Goal: Task Accomplishment & Management: Complete application form

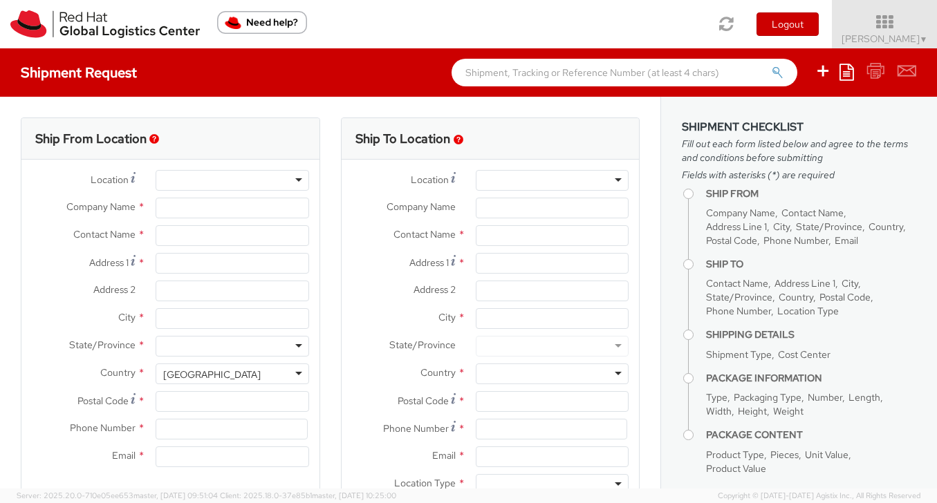
select select "506"
select select
click at [511, 235] on input "text" at bounding box center [552, 235] width 153 height 21
type input "a"
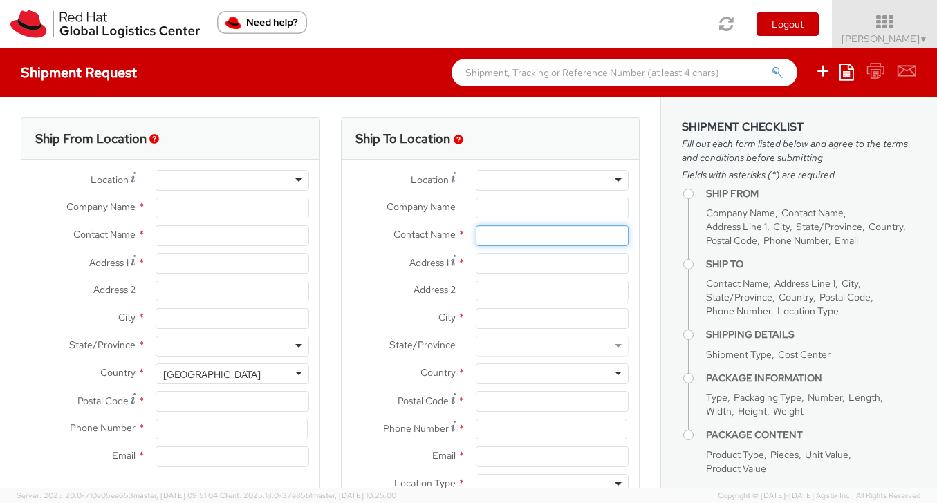
type input "Red Hat, Inc."
type input "[PERSON_NAME]"
type input "[STREET_ADDRESS]"
type input "RALEIGH"
type input "27601"
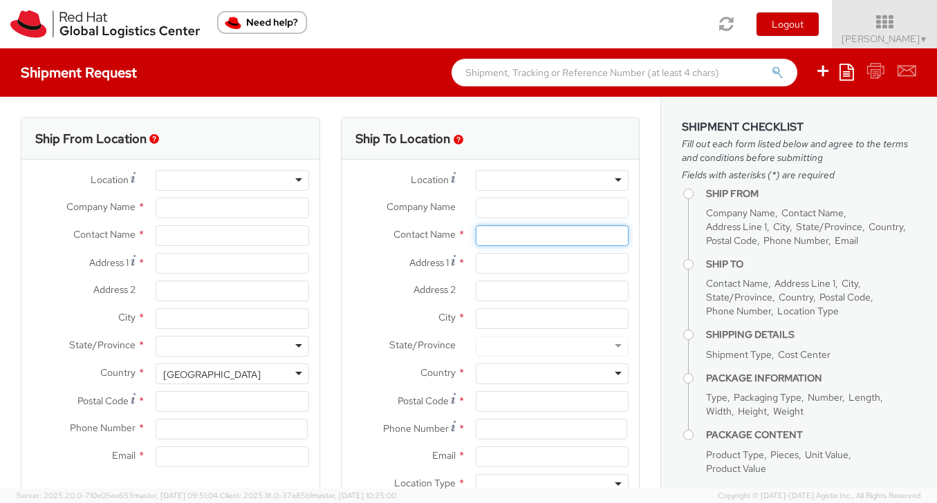
type input "[PHONE_NUMBER]"
type input "[EMAIL_ADDRESS][DOMAIN_NAME]"
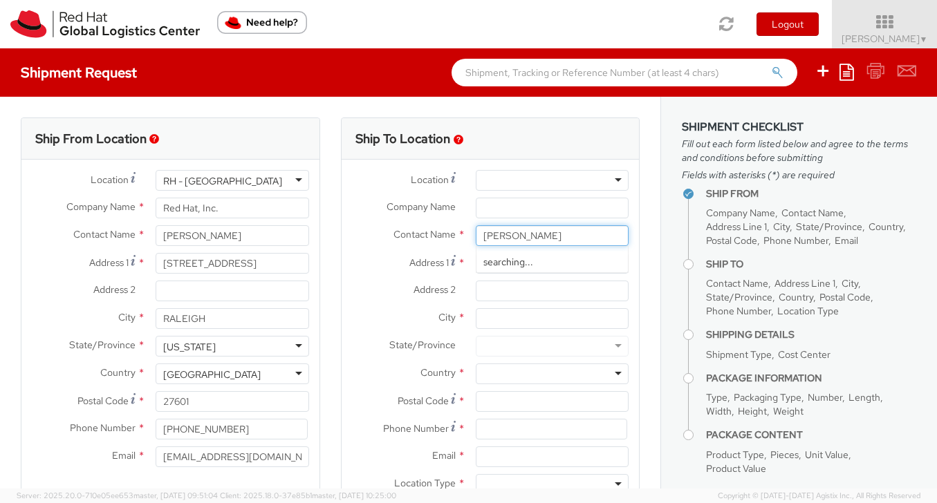
type input "[PERSON_NAME] D'"
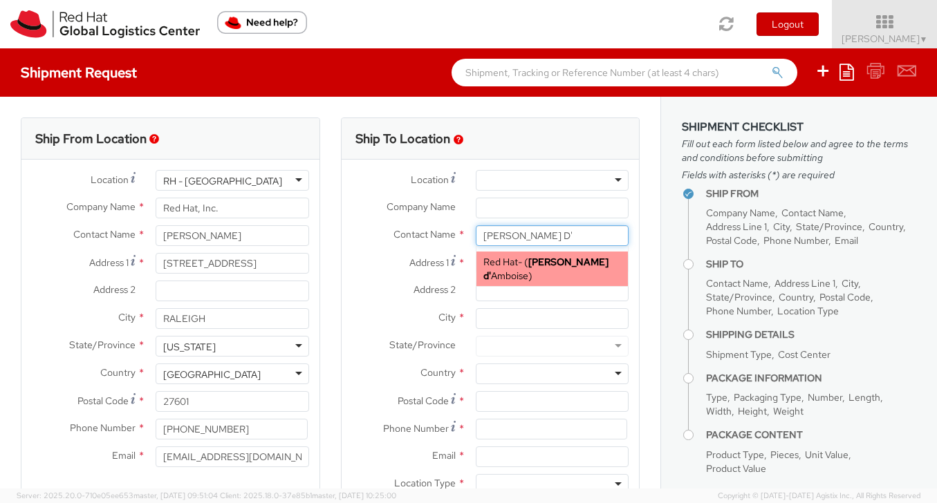
click at [510, 257] on span "Red Hat" at bounding box center [500, 262] width 35 height 12
type input "Red Hat"
type input "[PERSON_NAME] d'Amboise"
type input "[PERSON_NAME][EMAIL_ADDRESS][DOMAIN_NAME]"
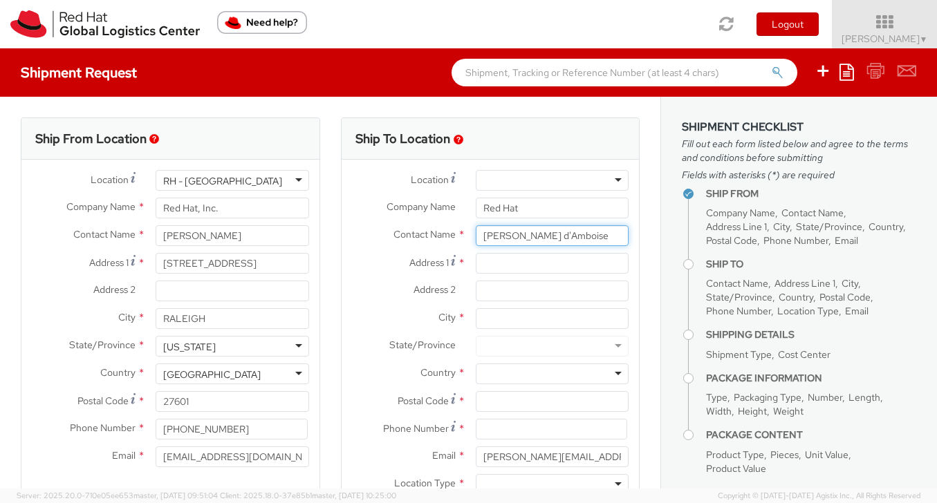
type input "[PERSON_NAME] d'Amboise"
click at [517, 263] on input "Address 1 *" at bounding box center [552, 263] width 153 height 21
paste input "[STREET_ADDRESS]"
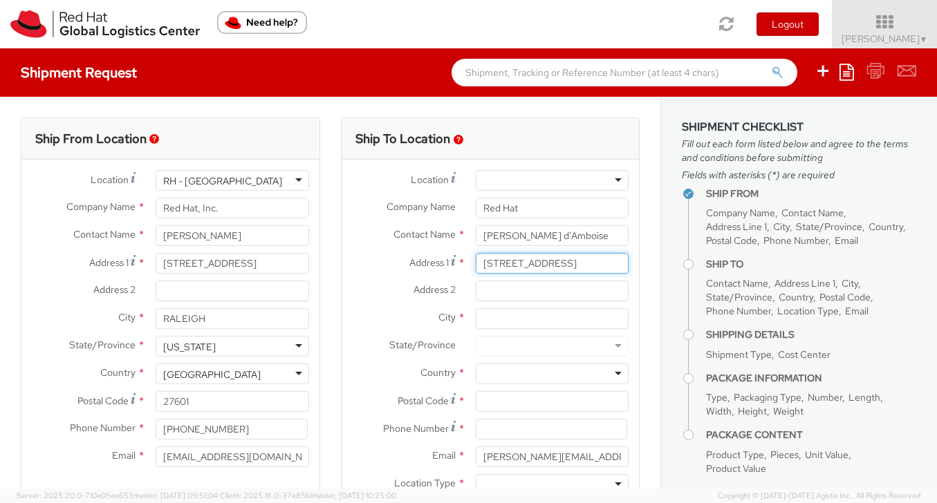
type input "[STREET_ADDRESS]"
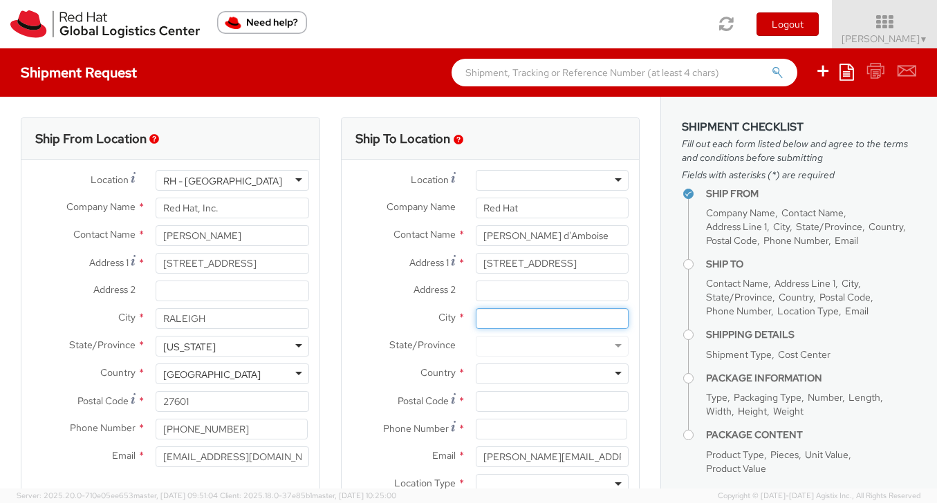
click at [511, 320] on input "City *" at bounding box center [552, 318] width 153 height 21
type input "[PERSON_NAME][GEOGRAPHIC_DATA]"
click at [503, 371] on div at bounding box center [552, 374] width 153 height 21
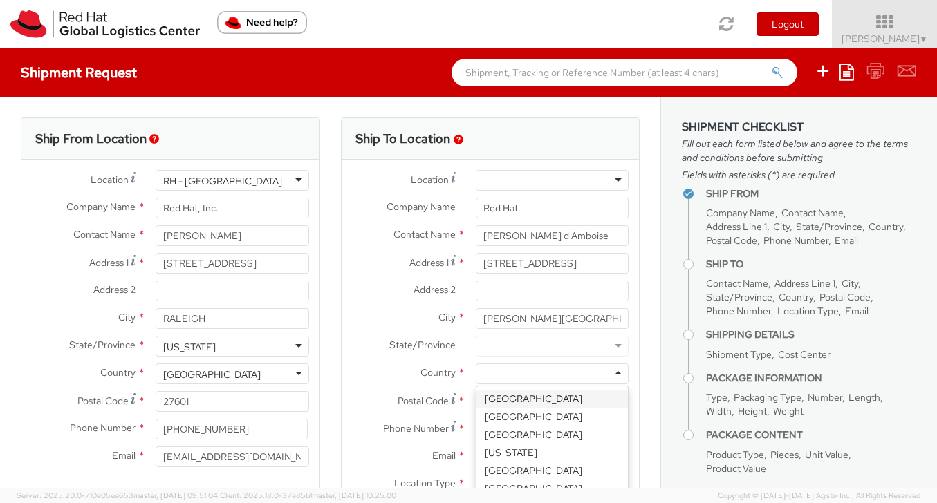
type input "j"
type input "uni"
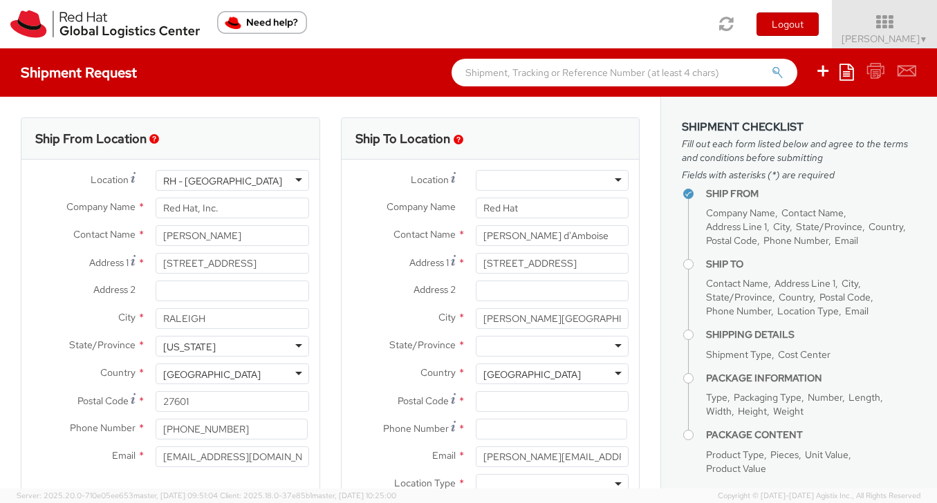
click at [528, 353] on div at bounding box center [552, 346] width 153 height 21
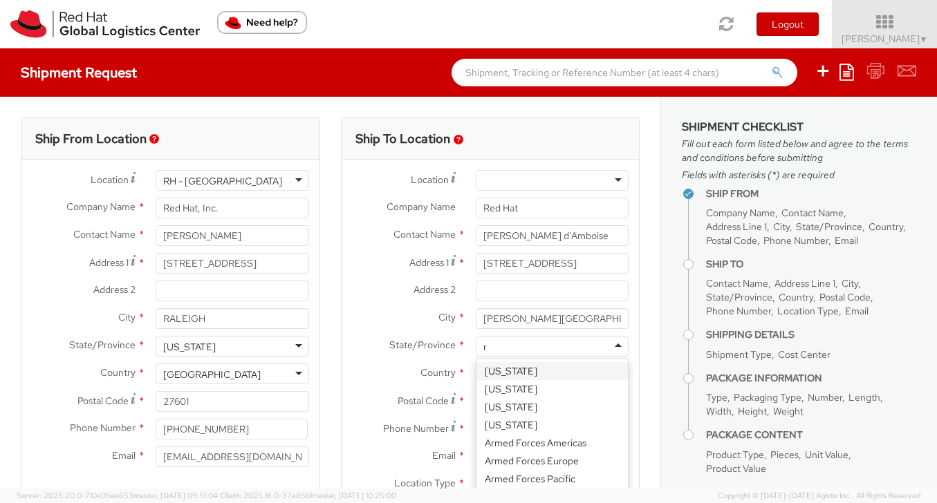
type input "new"
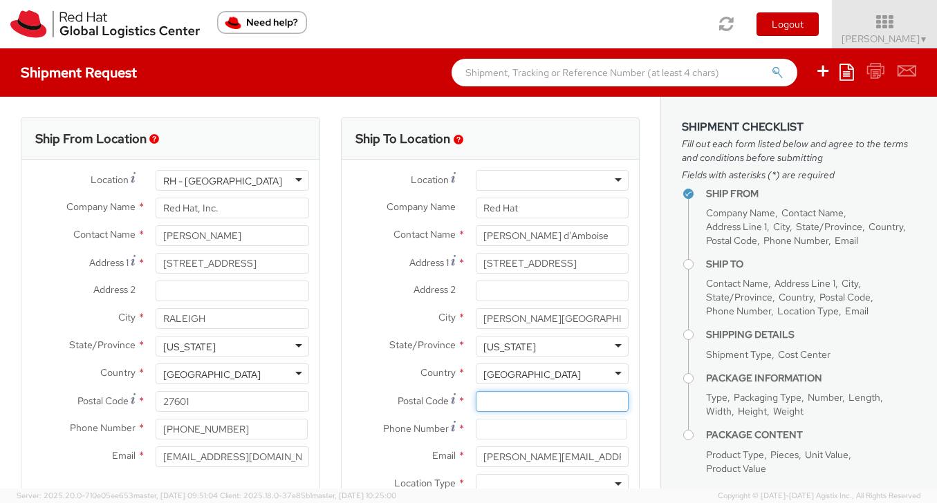
click at [555, 402] on input "Postal Code *" at bounding box center [552, 401] width 153 height 21
paste input "07950"
type input "0795007950"
click at [540, 437] on input at bounding box center [551, 429] width 151 height 21
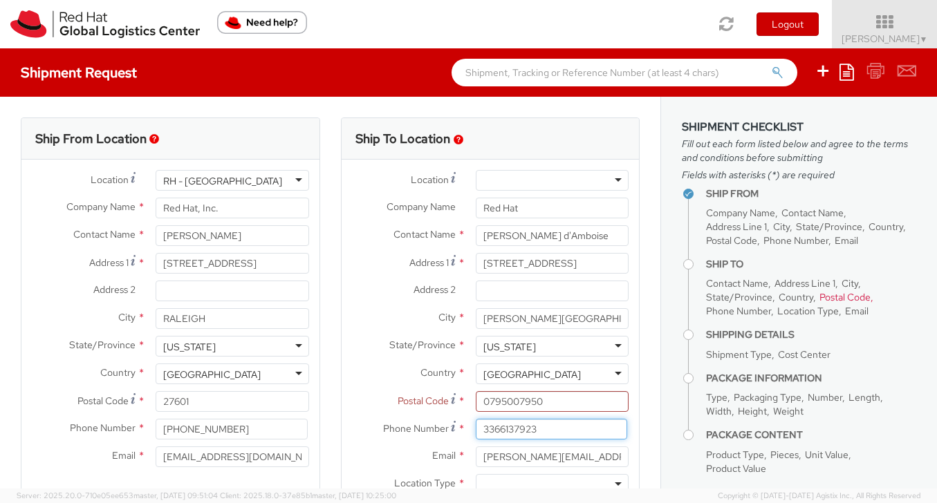
type input "3366137923"
click at [396, 457] on label "Email *" at bounding box center [404, 456] width 124 height 18
click at [476, 457] on input "[PERSON_NAME][EMAIL_ADDRESS][DOMAIN_NAME]" at bounding box center [552, 457] width 153 height 21
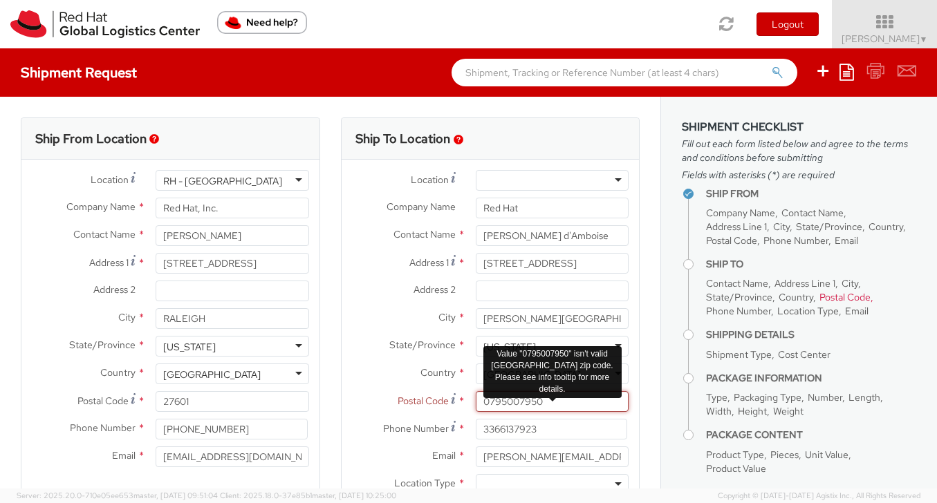
click at [573, 404] on input "0795007950" at bounding box center [552, 401] width 153 height 21
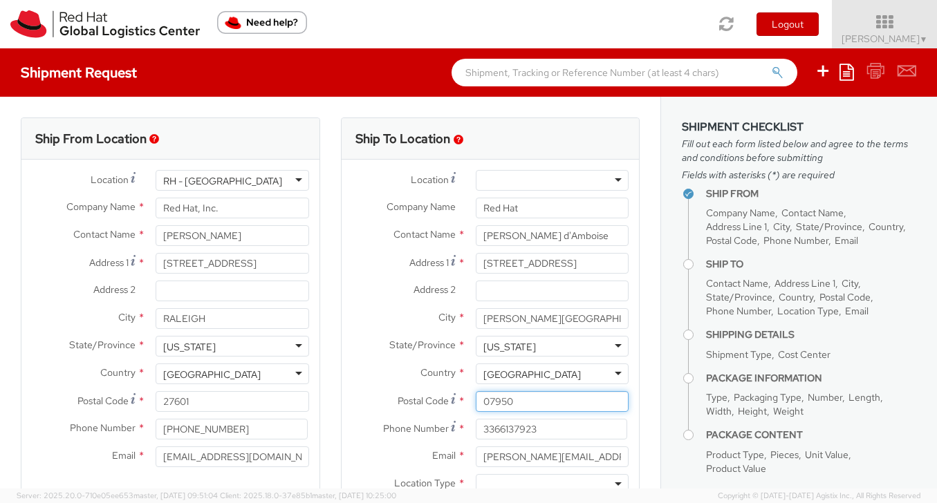
type input "07950"
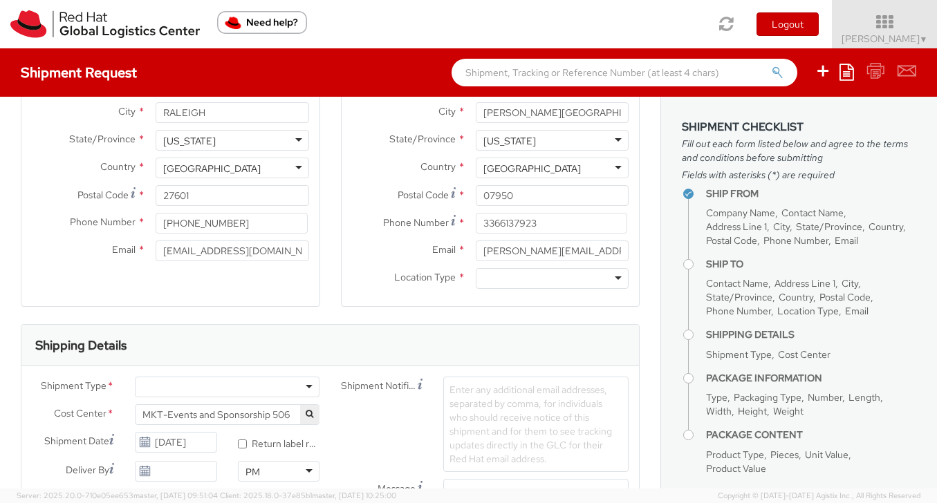
scroll to position [206, 0]
click at [593, 277] on div at bounding box center [552, 278] width 153 height 21
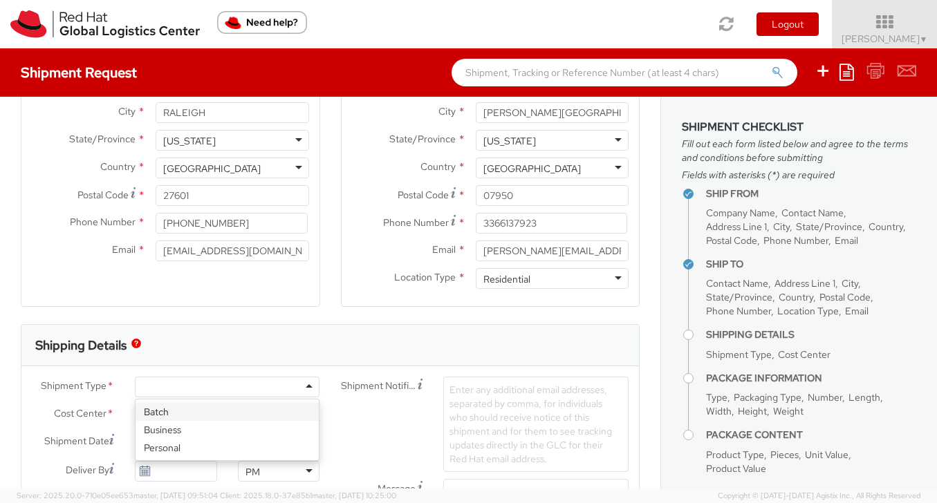
click at [244, 391] on div at bounding box center [227, 387] width 185 height 21
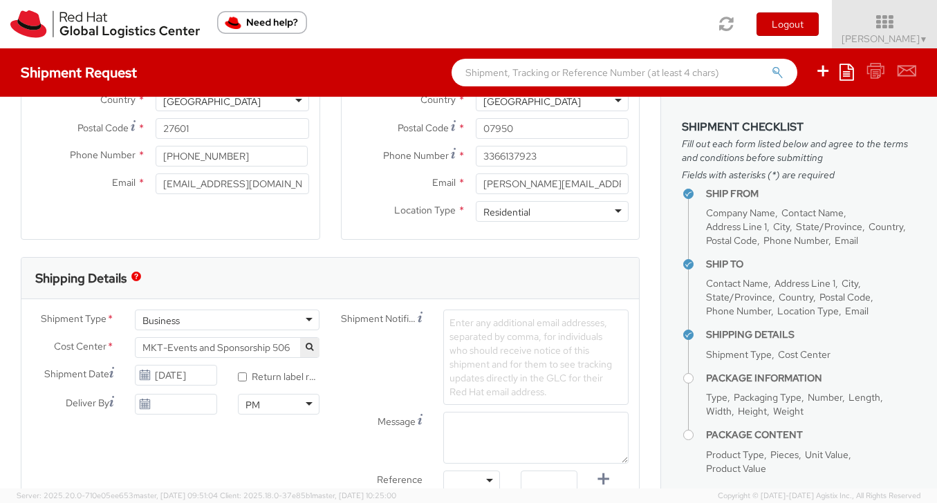
scroll to position [274, 0]
click at [143, 402] on icon at bounding box center [145, 403] width 12 height 11
click at [158, 408] on input "[DATE]" at bounding box center [176, 403] width 82 height 21
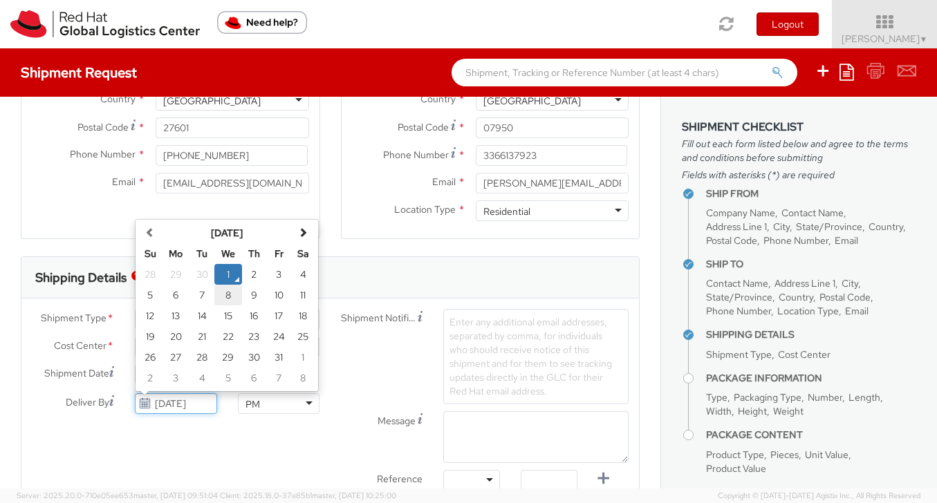
click at [223, 295] on td "8" at bounding box center [228, 295] width 28 height 21
type input "[DATE]"
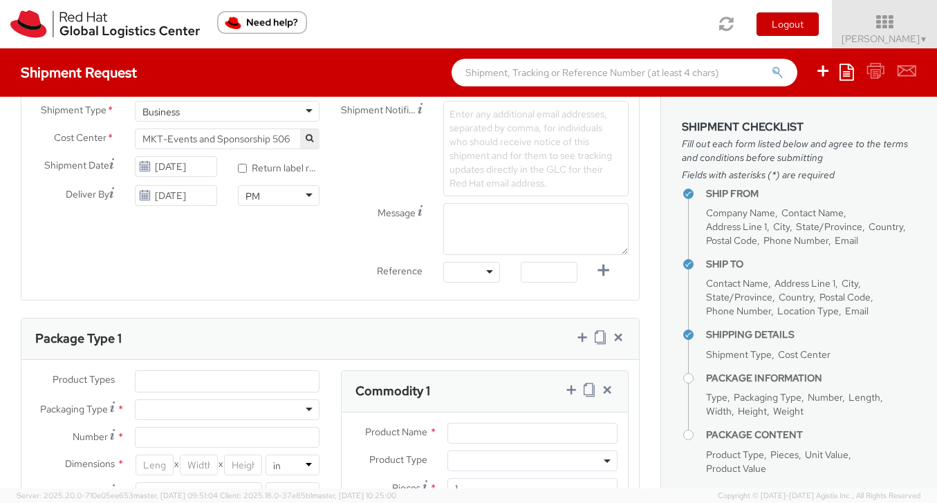
scroll to position [488, 0]
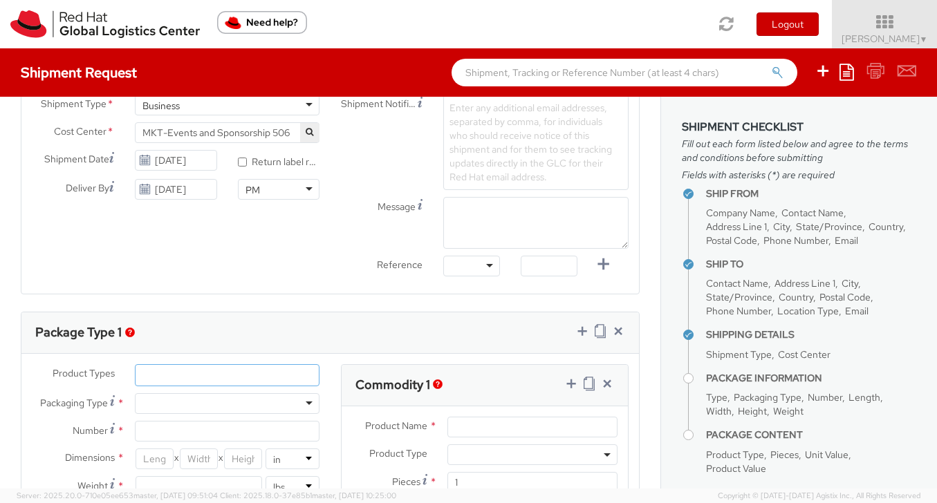
click at [192, 373] on ul at bounding box center [228, 375] width 184 height 21
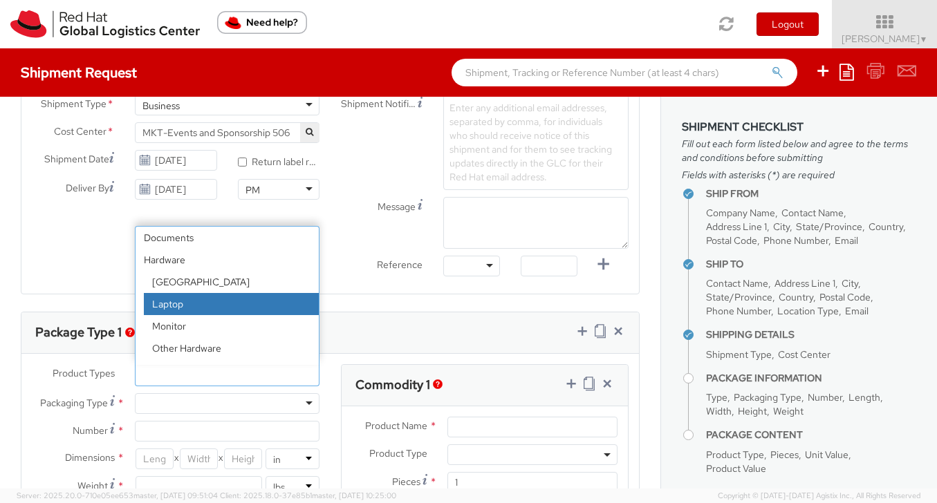
scroll to position [61, 0]
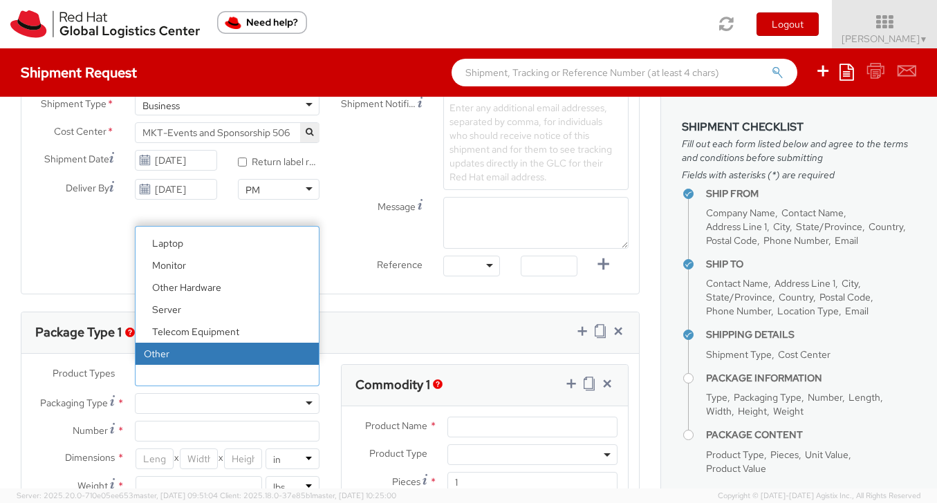
select select "OTHER"
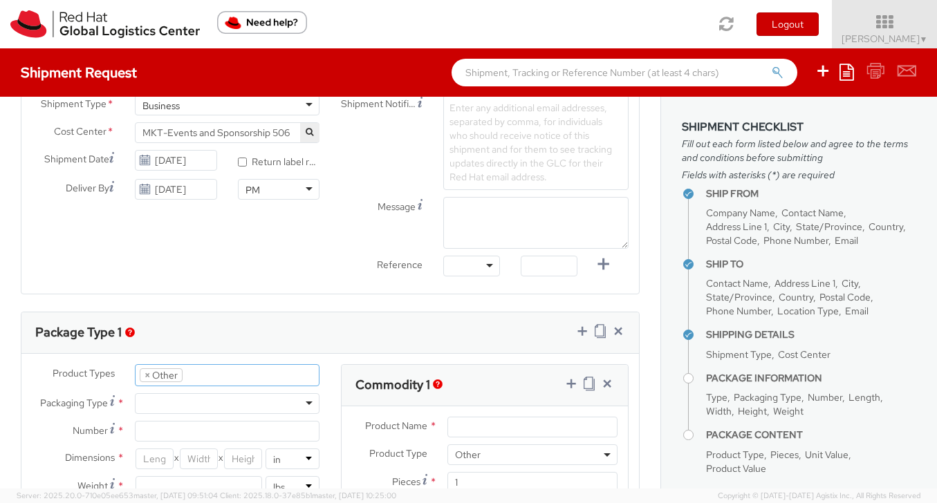
scroll to position [105, 0]
click at [207, 402] on div at bounding box center [227, 403] width 185 height 21
click at [209, 427] on input "Number *" at bounding box center [227, 431] width 185 height 21
type input "1"
click at [150, 456] on input "number" at bounding box center [155, 459] width 38 height 21
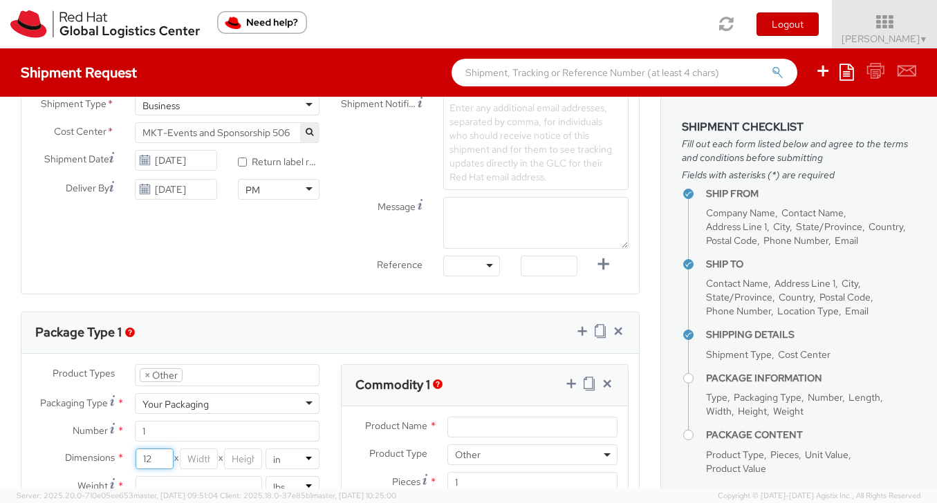
type input "12"
click at [193, 458] on input "number" at bounding box center [199, 459] width 38 height 21
type input "12"
click at [234, 459] on input "number" at bounding box center [243, 459] width 38 height 21
type input "12"
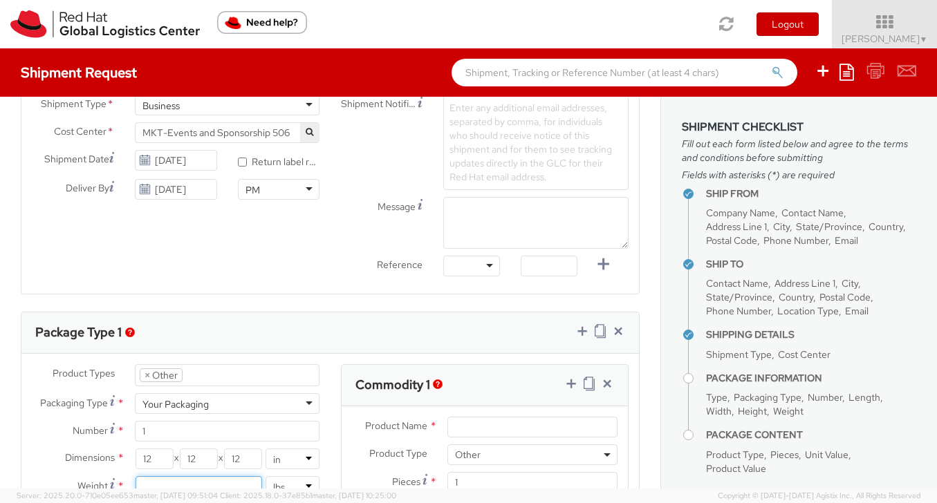
click at [225, 485] on input "number" at bounding box center [199, 486] width 127 height 21
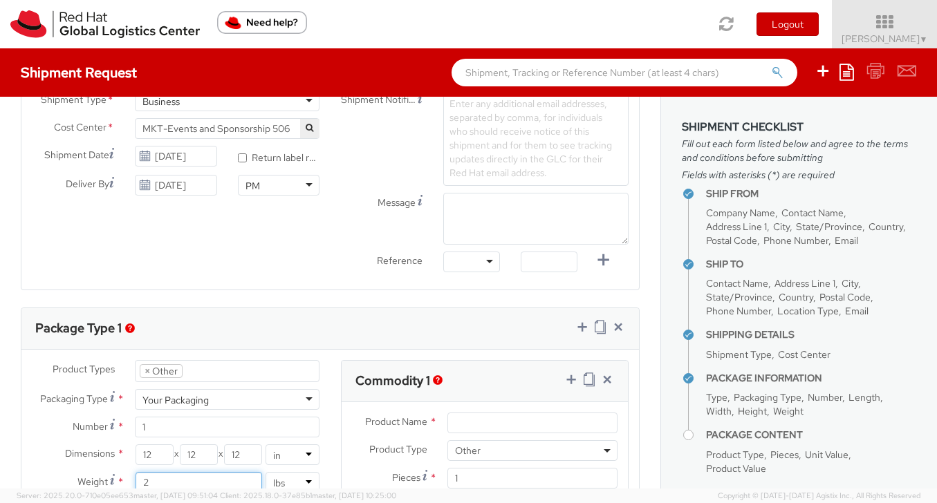
type input "2"
click at [494, 420] on input "Product Name *" at bounding box center [532, 423] width 170 height 21
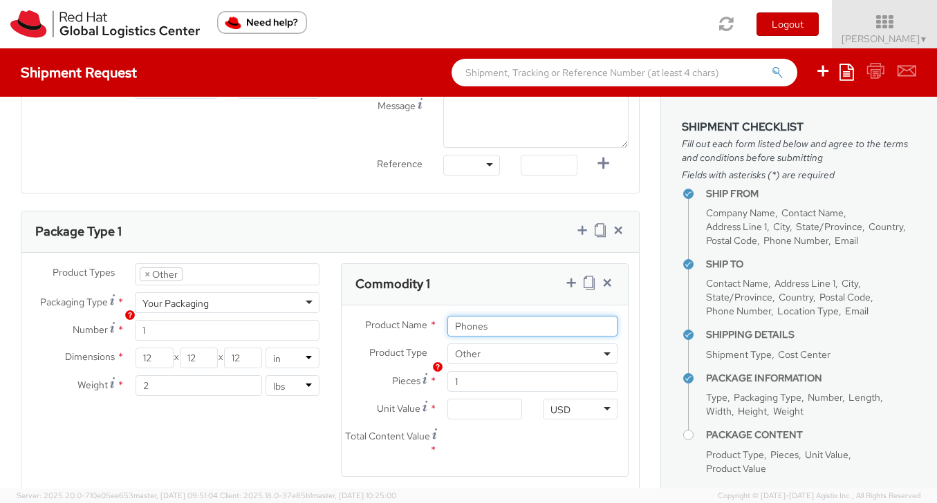
scroll to position [591, 0]
type input "Phones"
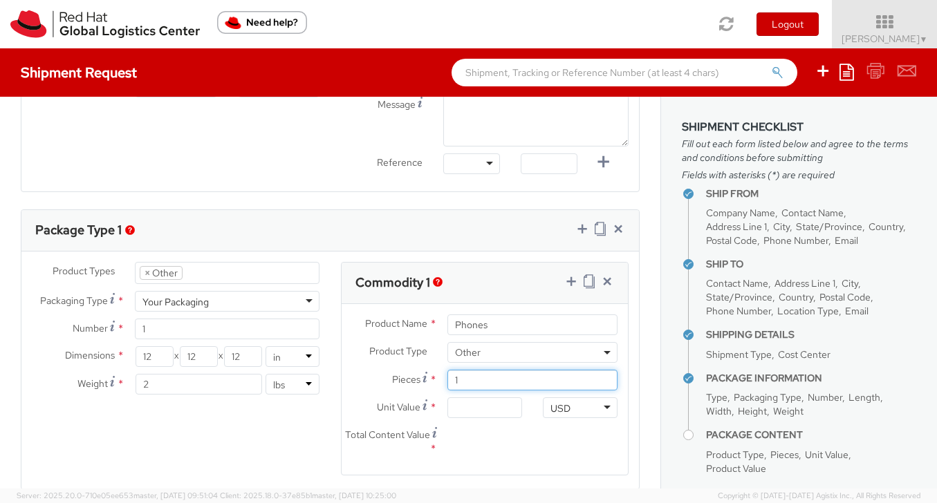
click at [484, 380] on input "1" at bounding box center [532, 380] width 170 height 21
click at [481, 410] on input "Unit Value *" at bounding box center [484, 408] width 75 height 21
click at [481, 382] on input "1" at bounding box center [532, 380] width 170 height 21
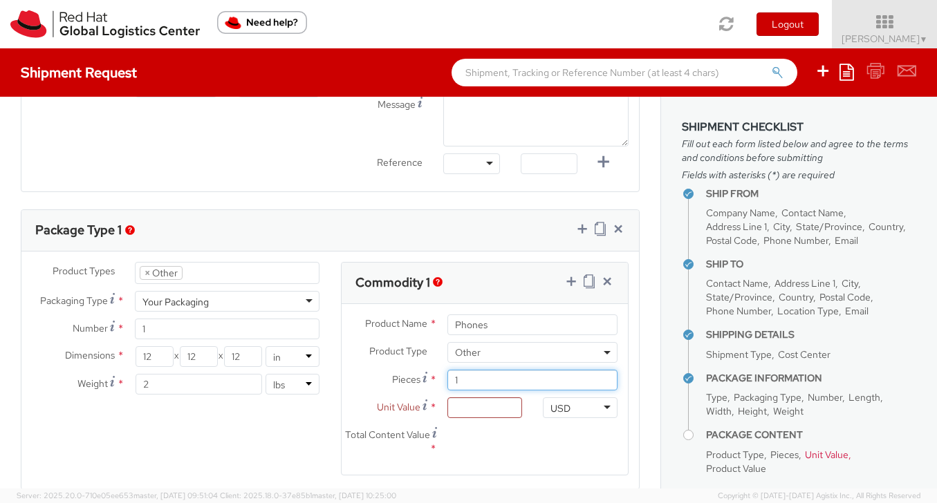
click at [481, 382] on input "1" at bounding box center [532, 380] width 170 height 21
type input "5"
type input "0.00"
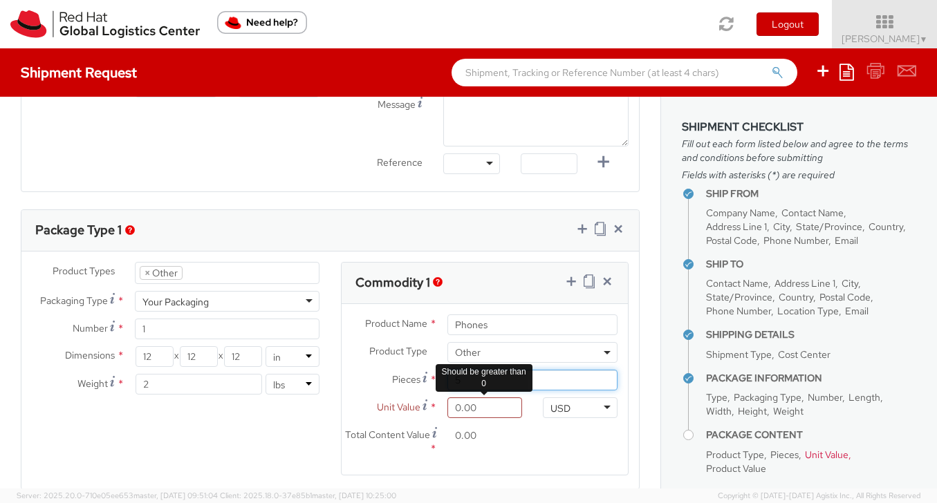
type input "5"
click at [479, 411] on input "0.00" at bounding box center [484, 408] width 75 height 21
type input "1.00"
type input "5.00"
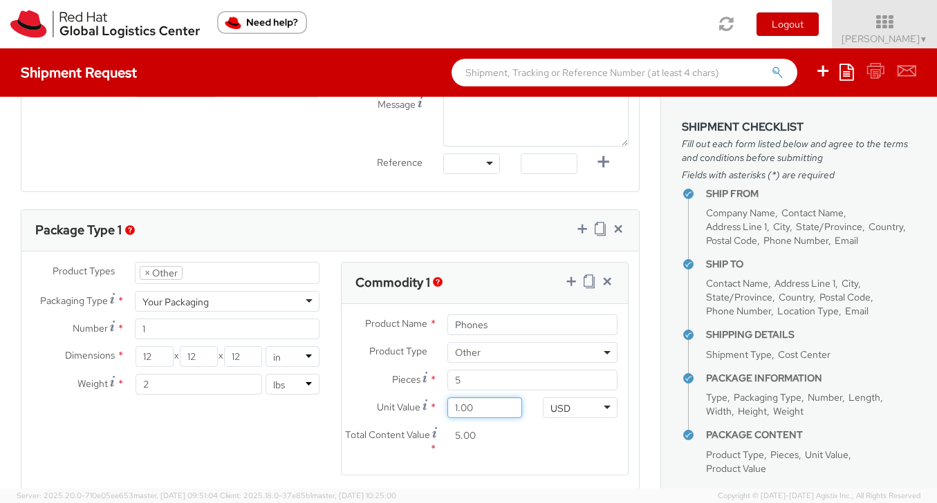
type input "10.00"
type input "50.00"
type input "100.00"
type input "500.00"
type input "1,000.00"
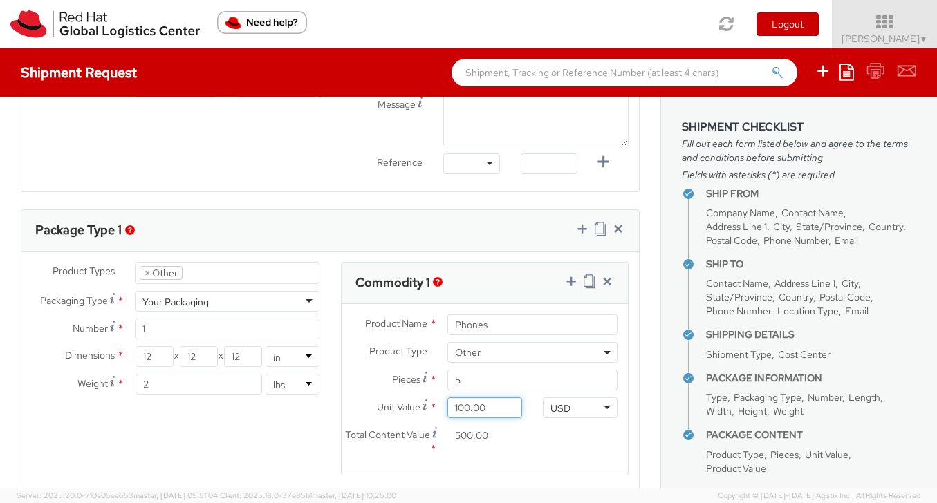
type input "5,000.00"
click at [629, 400] on agx-form-section "Commodity 1 Product Name * Phones Product Type * Documents Docking Station Lapt…" at bounding box center [485, 377] width 309 height 231
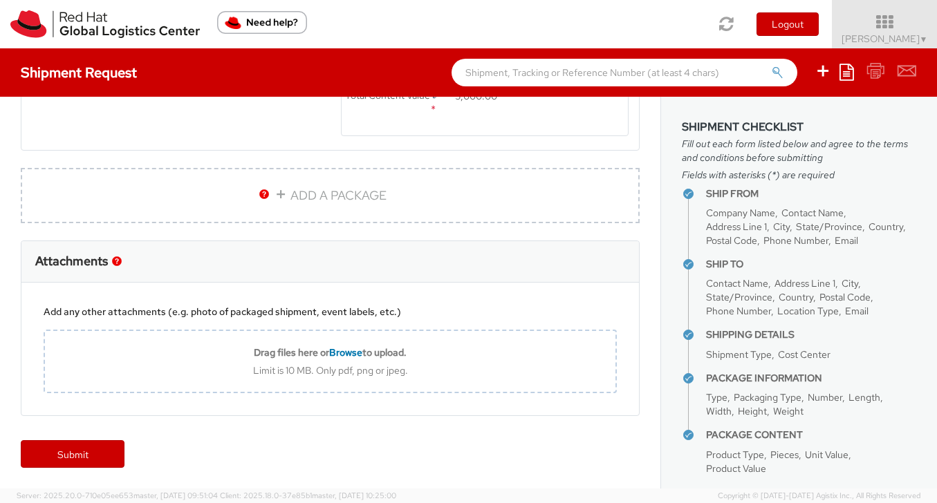
scroll to position [929, 0]
click at [92, 443] on link "Submit" at bounding box center [73, 455] width 104 height 28
